Goal: Transaction & Acquisition: Purchase product/service

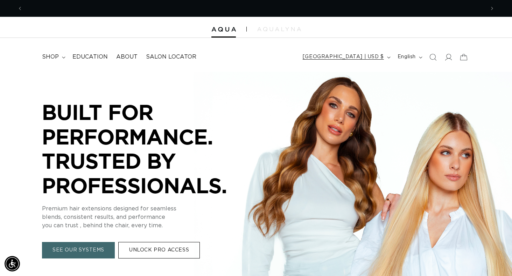
scroll to position [0, 462]
click at [374, 57] on icon "button" at bounding box center [389, 57] width 4 height 2
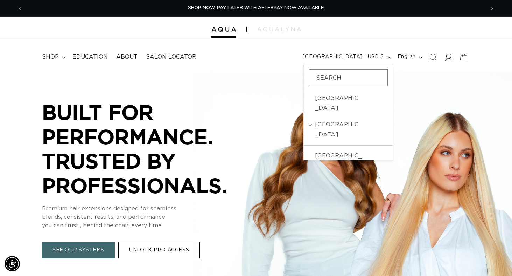
click at [374, 57] on icon at bounding box center [448, 56] width 7 height 7
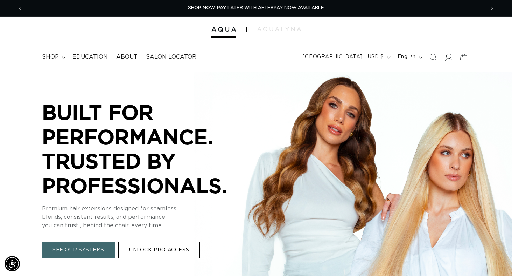
click at [374, 57] on icon at bounding box center [448, 56] width 7 height 7
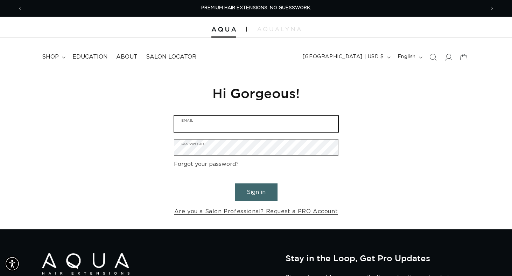
type input "[EMAIL_ADDRESS][DOMAIN_NAME]"
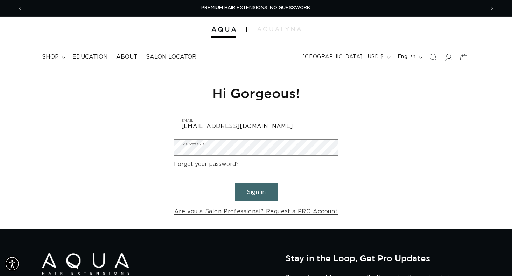
click at [252, 191] on button "Sign in" at bounding box center [256, 192] width 43 height 18
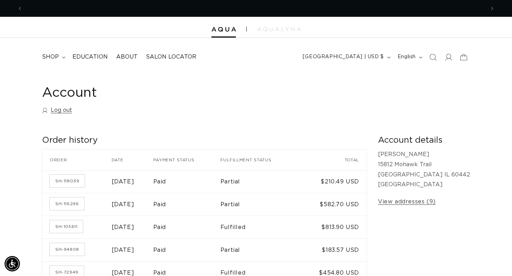
scroll to position [0, 462]
click at [54, 58] on span "shop" at bounding box center [50, 56] width 17 height 7
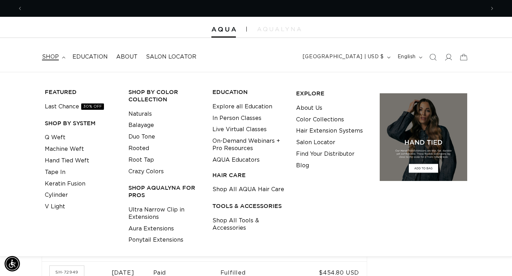
scroll to position [0, 925]
click at [79, 161] on link "Hand Tied Weft" at bounding box center [67, 161] width 44 height 12
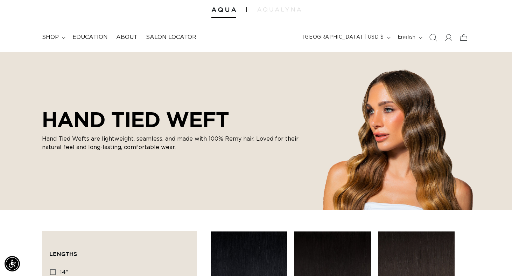
scroll to position [0, 462]
click at [449, 39] on icon at bounding box center [448, 37] width 7 height 7
click at [59, 36] on summary "shop" at bounding box center [53, 37] width 30 height 16
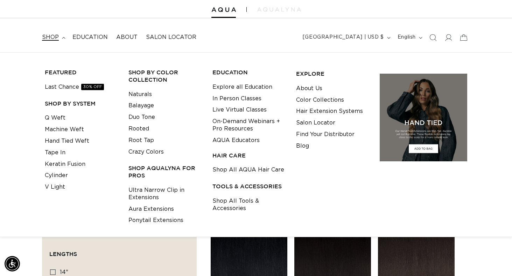
scroll to position [0, 462]
click at [80, 141] on link "Hand Tied Weft" at bounding box center [67, 141] width 44 height 12
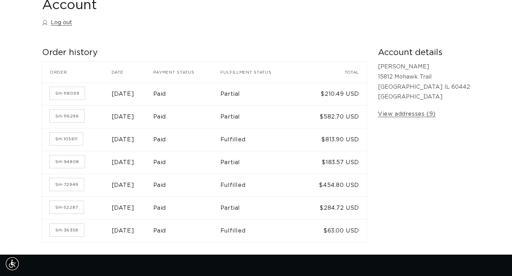
scroll to position [0, 462]
click at [68, 116] on link "SH-116296" at bounding box center [67, 116] width 35 height 13
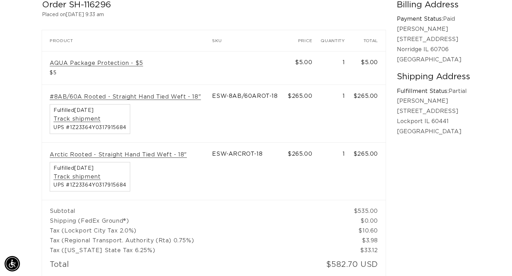
scroll to position [0, 925]
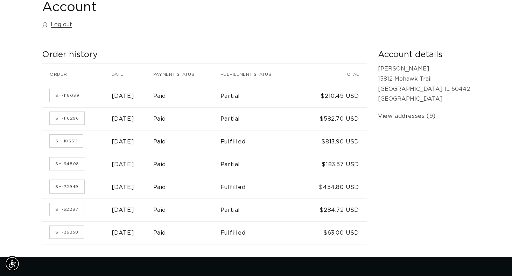
click at [72, 185] on link "SH-72949" at bounding box center [67, 186] width 34 height 13
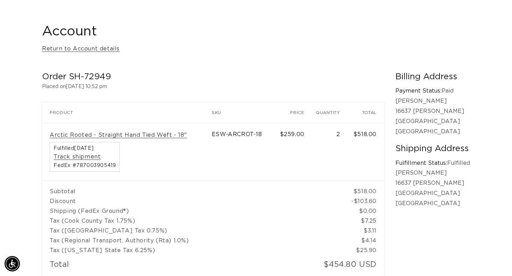
scroll to position [0, 925]
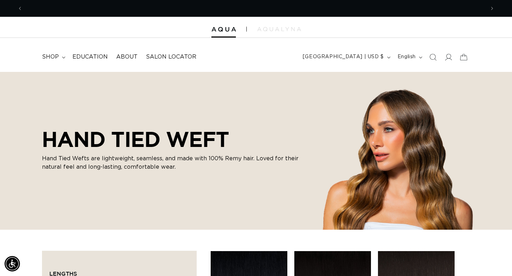
scroll to position [0, 462]
click at [430, 63] on span "Search" at bounding box center [432, 56] width 15 height 15
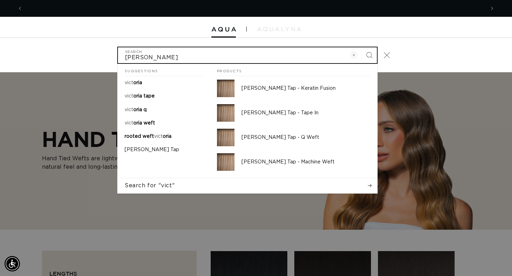
scroll to position [0, 0]
type input "victoria root tap"
click at [362, 47] on button "Search" at bounding box center [369, 54] width 15 height 15
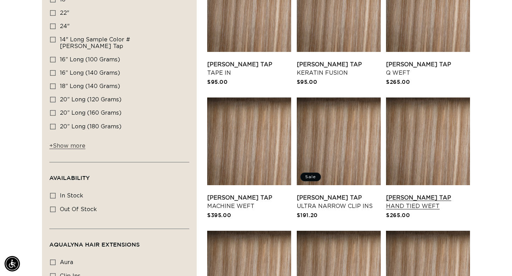
scroll to position [0, 925]
click at [429, 197] on link "Victoria Root Tap Hand Tied Weft" at bounding box center [428, 201] width 84 height 17
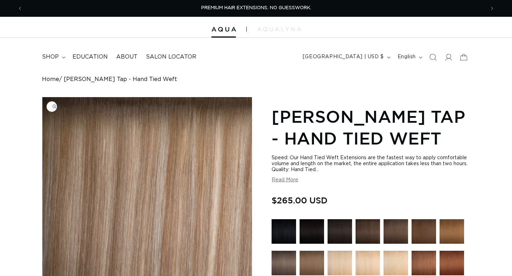
scroll to position [125, 0]
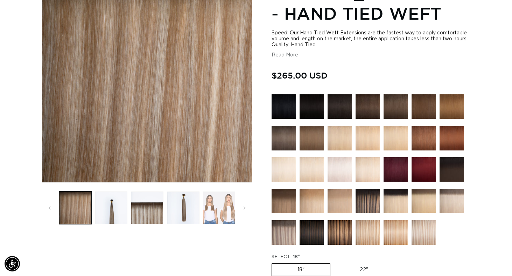
click at [215, 202] on button "Load image 5 in gallery view" at bounding box center [219, 207] width 33 height 33
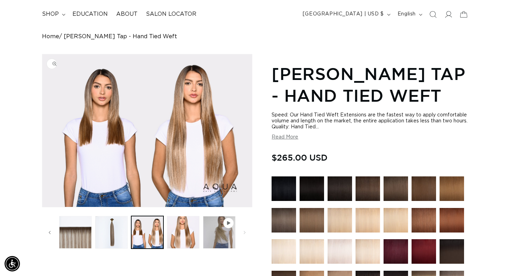
scroll to position [0, 925]
click at [178, 228] on button "Load image 6 in gallery view" at bounding box center [183, 232] width 33 height 33
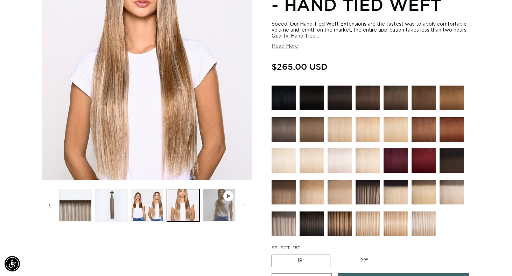
scroll to position [76, 0]
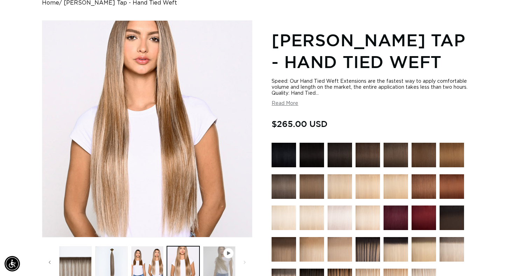
click at [218, 260] on button "Play video 1 in gallery view" at bounding box center [219, 262] width 33 height 33
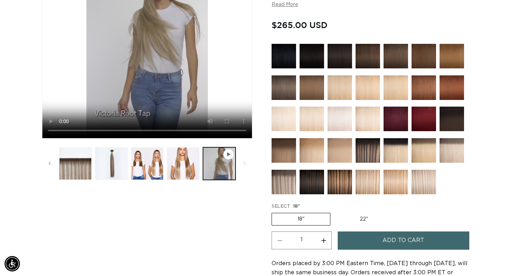
scroll to position [0, 462]
click at [274, 189] on img at bounding box center [284, 181] width 25 height 25
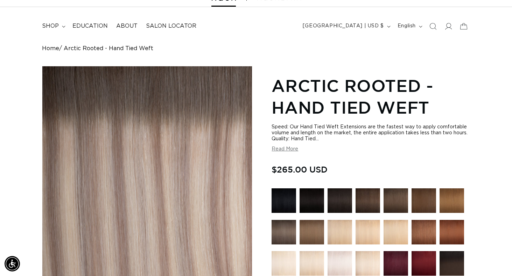
scroll to position [90, 0]
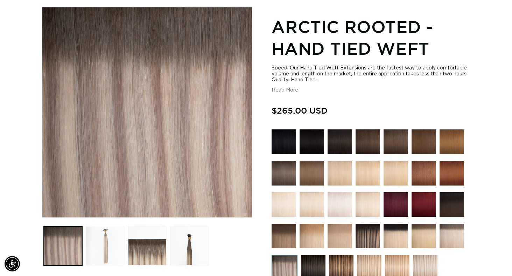
click at [104, 250] on button "Load image 2 in gallery view" at bounding box center [105, 245] width 39 height 39
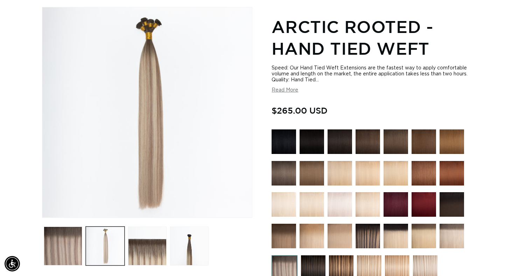
scroll to position [0, 462]
click at [190, 253] on button "Load image 4 in gallery view" at bounding box center [189, 245] width 39 height 39
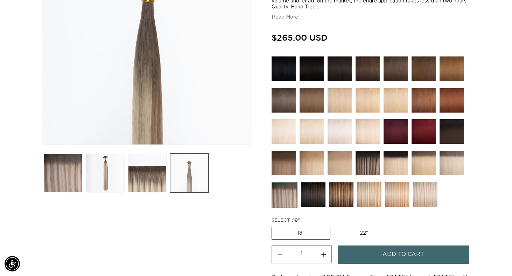
scroll to position [0, 925]
click at [152, 177] on button "Load image 3 in gallery view" at bounding box center [147, 172] width 39 height 39
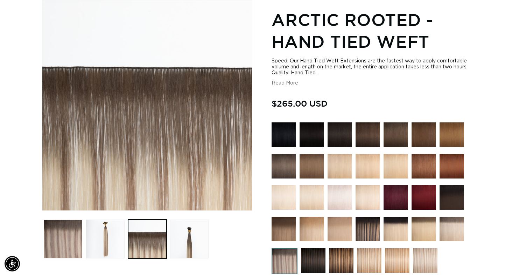
scroll to position [0, 0]
click at [423, 259] on img at bounding box center [425, 260] width 25 height 25
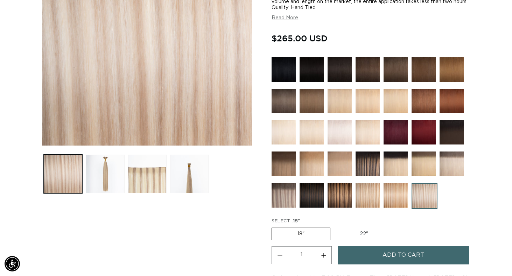
scroll to position [0, 462]
click at [454, 165] on img at bounding box center [452, 163] width 25 height 25
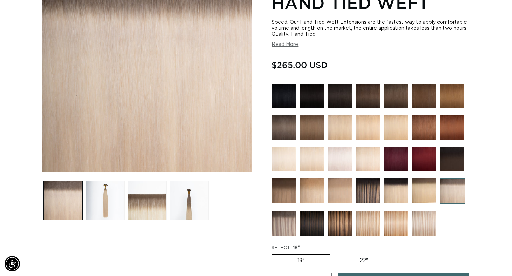
scroll to position [0, 925]
click at [332, 227] on img at bounding box center [340, 223] width 25 height 25
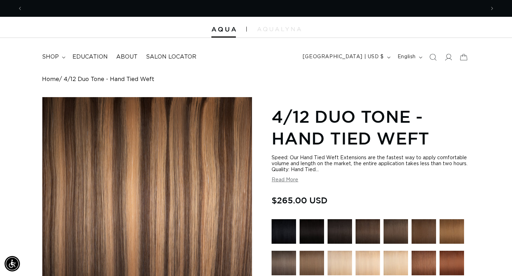
scroll to position [0, 462]
click at [58, 55] on span "shop" at bounding box center [50, 56] width 17 height 7
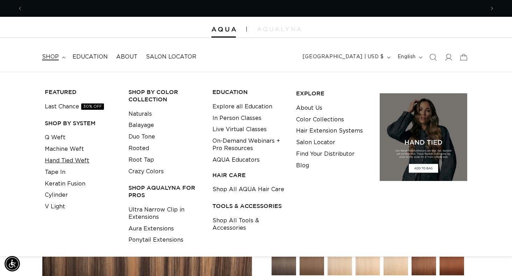
scroll to position [0, 925]
click at [74, 161] on link "Hand Tied Weft" at bounding box center [67, 161] width 44 height 12
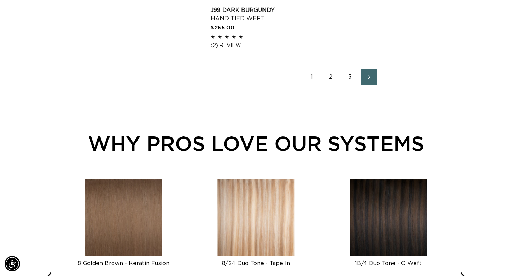
scroll to position [0, 925]
click at [371, 74] on icon "Next page" at bounding box center [369, 76] width 9 height 5
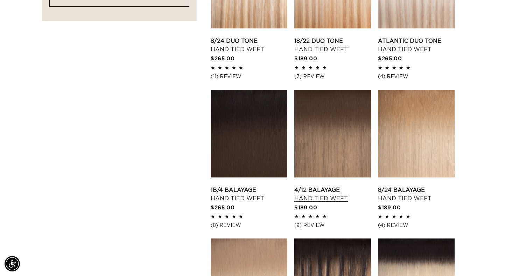
click at [324, 186] on link "4/12 Balayage Hand Tied Weft" at bounding box center [332, 194] width 77 height 17
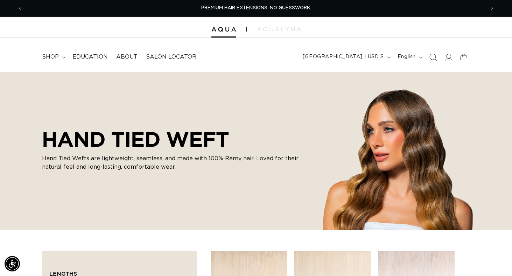
click at [431, 49] on span "Search" at bounding box center [432, 56] width 15 height 15
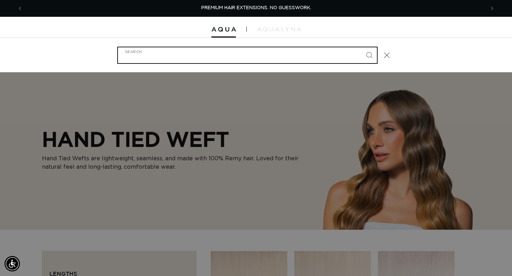
click at [260, 56] on input "Search" at bounding box center [247, 55] width 259 height 16
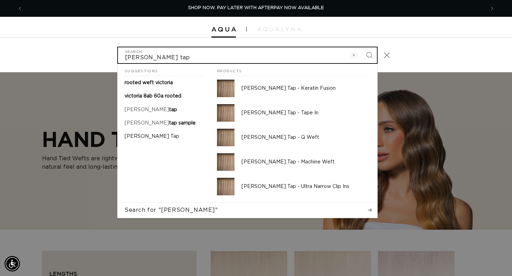
type input "[PERSON_NAME] tap"
click at [362, 47] on button "Search" at bounding box center [369, 54] width 15 height 15
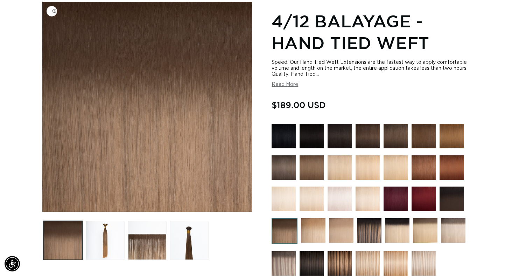
scroll to position [97, 0]
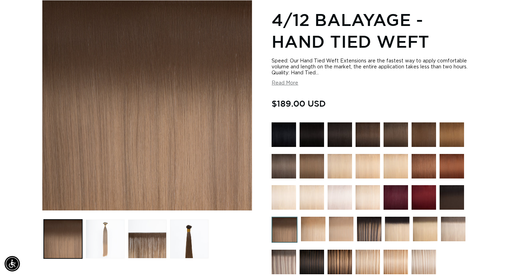
click at [115, 244] on button "Load image 2 in gallery view" at bounding box center [105, 238] width 39 height 39
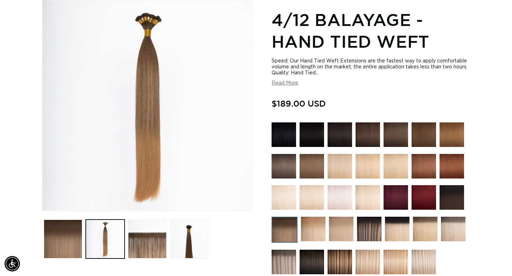
scroll to position [0, 925]
click at [370, 223] on img at bounding box center [369, 228] width 25 height 25
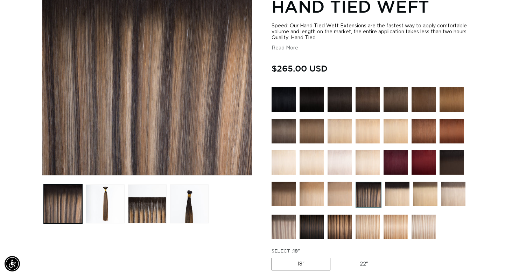
click at [295, 230] on img at bounding box center [284, 226] width 25 height 25
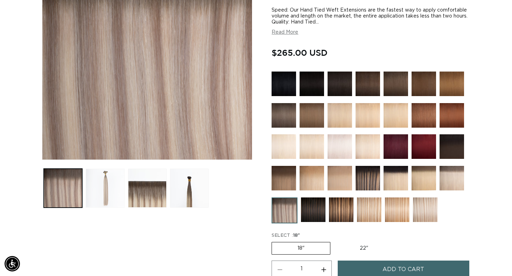
click at [118, 190] on button "Load image 2 in gallery view" at bounding box center [105, 187] width 39 height 39
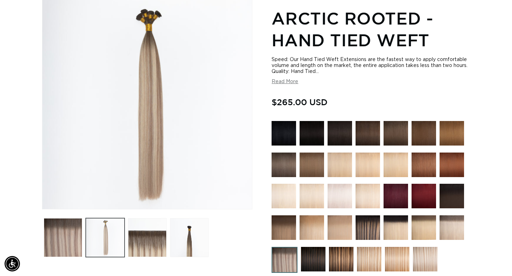
scroll to position [97, 0]
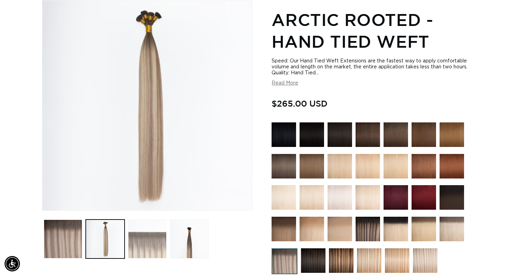
click at [155, 250] on button "Load image 3 in gallery view" at bounding box center [147, 238] width 39 height 39
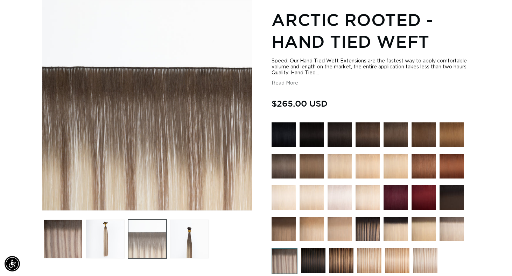
scroll to position [0, 462]
click at [189, 241] on button "Load image 4 in gallery view" at bounding box center [189, 238] width 39 height 39
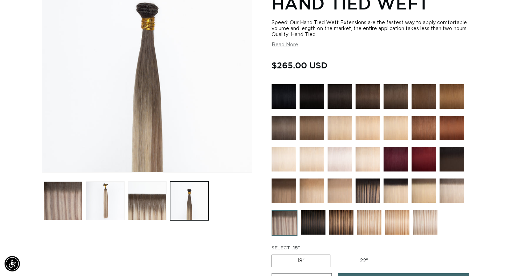
scroll to position [0, 925]
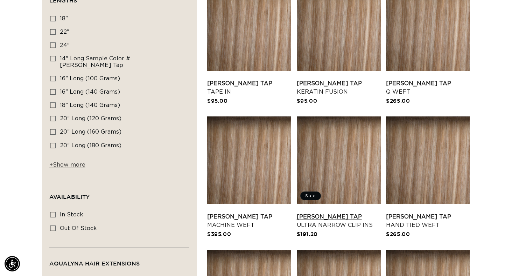
scroll to position [0, 462]
click at [408, 218] on link "Victoria Root Tap Hand Tied Weft" at bounding box center [428, 220] width 84 height 17
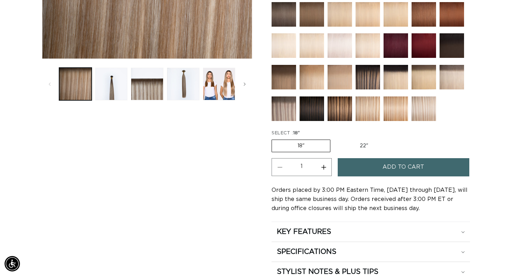
scroll to position [308, 0]
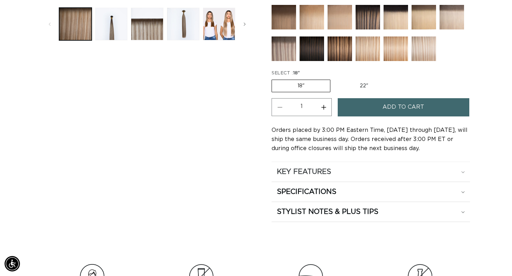
click at [368, 168] on div "KEY FEATURES" at bounding box center [371, 171] width 188 height 9
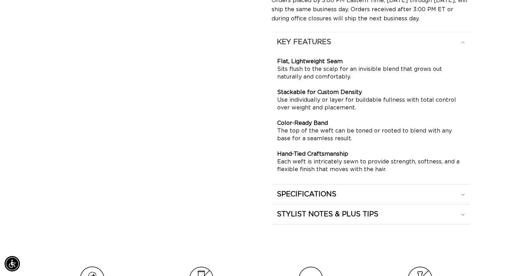
scroll to position [0, 925]
click at [371, 52] on summary "KEY FEATURES" at bounding box center [371, 42] width 199 height 20
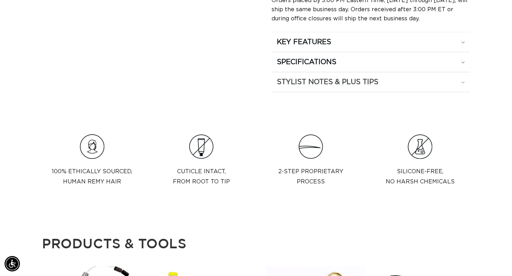
click at [363, 52] on summary "STYLIST NOTES & PLUS TIPS" at bounding box center [371, 42] width 199 height 20
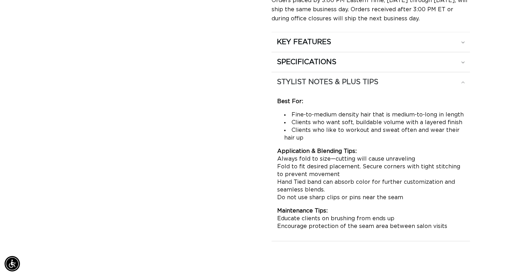
click at [363, 52] on summary "STYLIST NOTES & PLUS TIPS" at bounding box center [371, 42] width 199 height 20
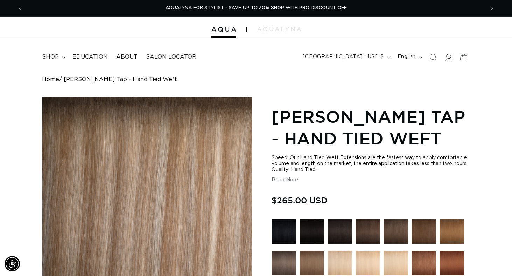
scroll to position [205, 0]
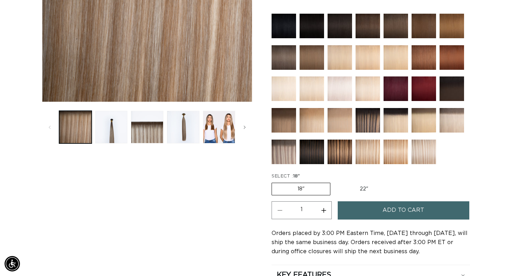
click at [314, 189] on label "18" Variant sold out or unavailable" at bounding box center [301, 188] width 59 height 13
click at [274, 181] on input "18" Variant sold out or unavailable" at bounding box center [273, 181] width 0 height 0
click at [385, 214] on span "Add to cart" at bounding box center [404, 210] width 42 height 18
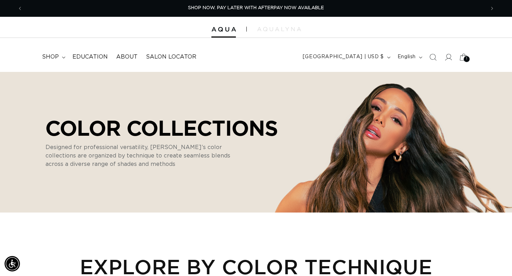
click at [466, 55] on icon at bounding box center [464, 57] width 8 height 7
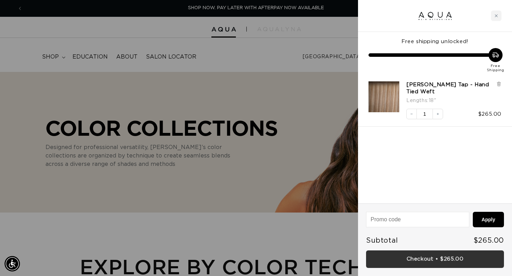
click at [428, 260] on link "Checkout • $265.00" at bounding box center [435, 259] width 138 height 18
